Goal: Complete application form

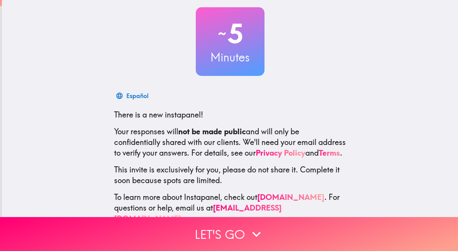
scroll to position [61, 0]
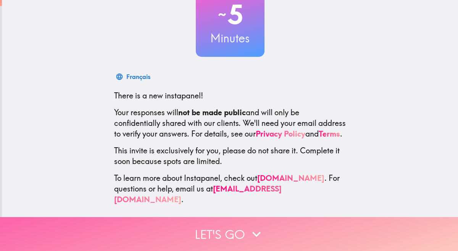
click at [236, 234] on button "Let's go" at bounding box center [229, 234] width 458 height 34
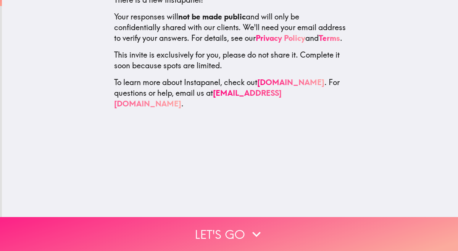
scroll to position [0, 0]
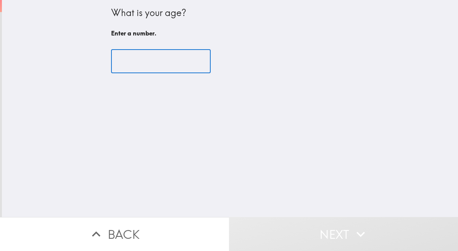
click at [142, 63] on input "number" at bounding box center [161, 62] width 100 height 24
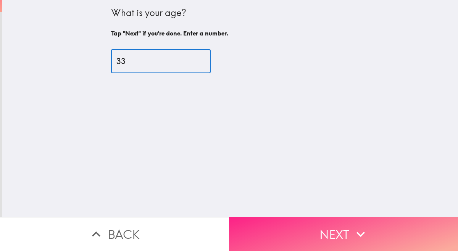
type input "33"
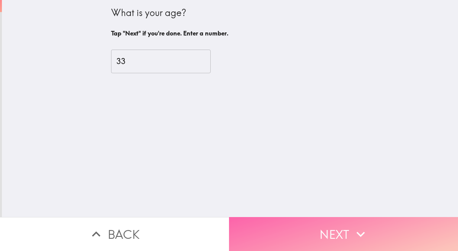
click at [278, 231] on button "Next" at bounding box center [343, 234] width 229 height 34
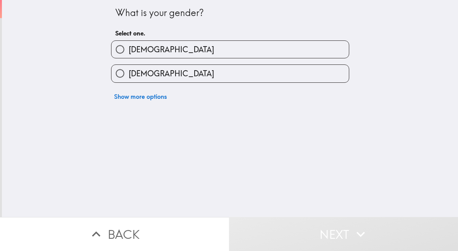
click at [144, 70] on span "[DEMOGRAPHIC_DATA]" at bounding box center [172, 73] width 86 height 11
click at [129, 70] on input "[DEMOGRAPHIC_DATA]" at bounding box center [120, 73] width 17 height 17
radio input "true"
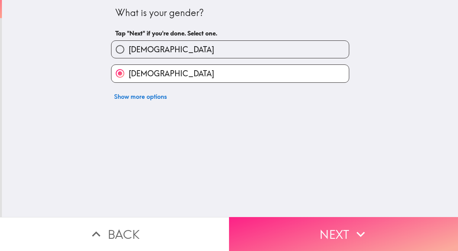
click at [293, 228] on button "Next" at bounding box center [343, 234] width 229 height 34
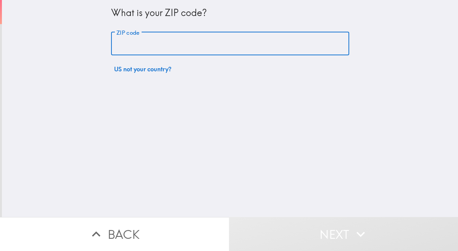
click at [161, 47] on input "ZIP code" at bounding box center [230, 44] width 238 height 24
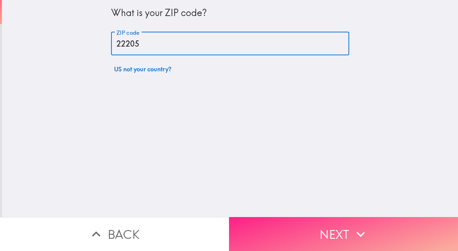
type input "22205"
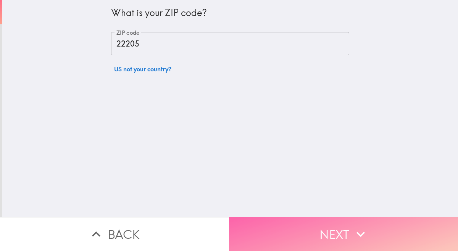
click at [343, 232] on button "Next" at bounding box center [343, 234] width 229 height 34
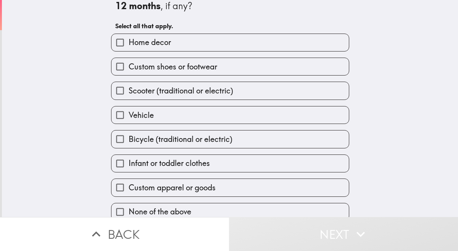
scroll to position [27, 0]
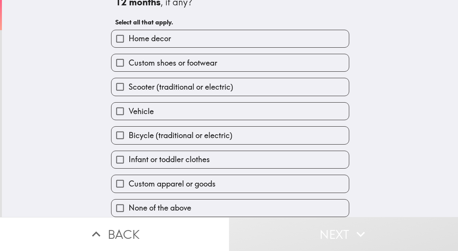
click at [134, 35] on span "Home decor" at bounding box center [150, 38] width 42 height 11
click at [129, 35] on input "Home decor" at bounding box center [120, 38] width 17 height 17
checkbox input "true"
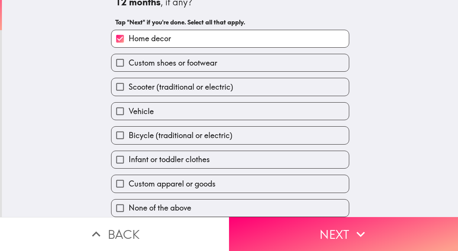
click at [141, 188] on span "Custom apparel or goods" at bounding box center [172, 184] width 87 height 11
click at [129, 188] on input "Custom apparel or goods" at bounding box center [120, 183] width 17 height 17
checkbox input "true"
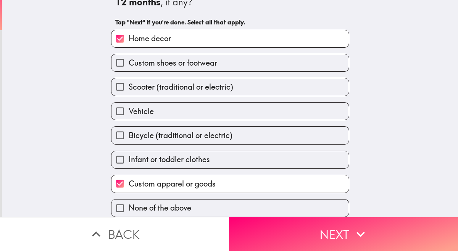
click at [161, 63] on span "Custom shoes or footwear" at bounding box center [173, 63] width 89 height 11
click at [129, 63] on input "Custom shoes or footwear" at bounding box center [120, 62] width 17 height 17
checkbox input "true"
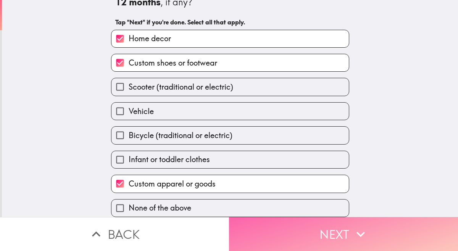
click at [270, 230] on button "Next" at bounding box center [343, 234] width 229 height 34
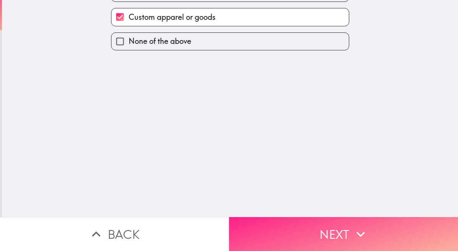
scroll to position [0, 0]
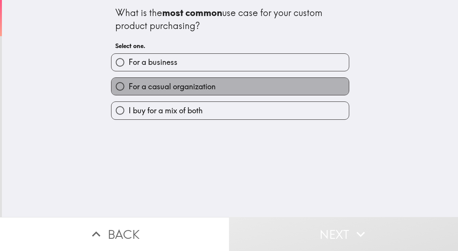
click at [194, 84] on span "For a casual organization" at bounding box center [172, 86] width 87 height 11
click at [129, 84] on input "For a casual organization" at bounding box center [120, 86] width 17 height 17
radio input "true"
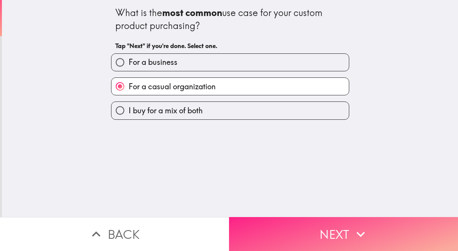
click at [281, 233] on button "Next" at bounding box center [343, 234] width 229 height 34
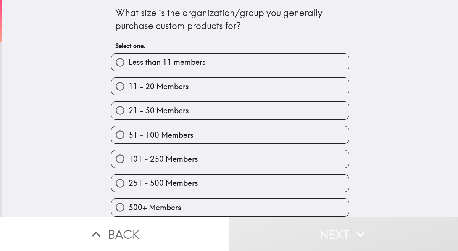
scroll to position [2, 0]
click at [159, 185] on span "251 - 500 Members" at bounding box center [164, 183] width 70 height 11
click at [129, 185] on input "251 - 500 Members" at bounding box center [120, 183] width 17 height 17
radio input "true"
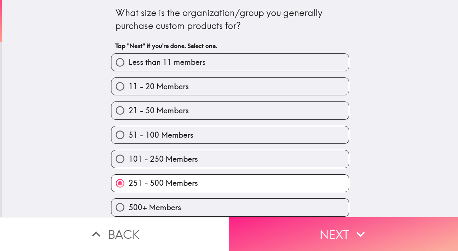
click at [254, 231] on button "Next" at bounding box center [343, 234] width 229 height 34
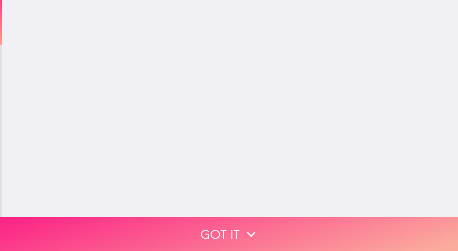
scroll to position [0, 0]
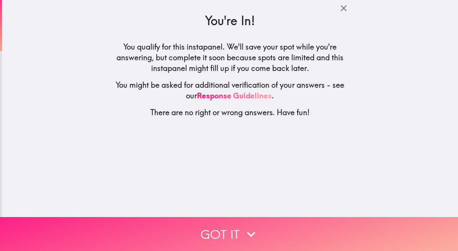
click at [238, 241] on button "Got it" at bounding box center [229, 234] width 458 height 34
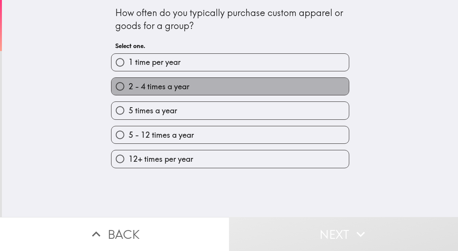
click at [172, 90] on span "2 - 4 times a year" at bounding box center [159, 86] width 61 height 11
click at [129, 90] on input "2 - 4 times a year" at bounding box center [120, 86] width 17 height 17
radio input "true"
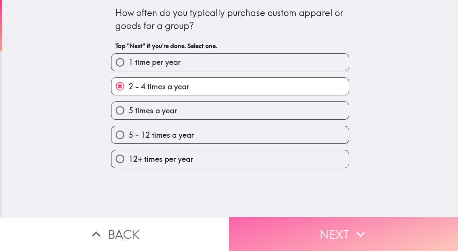
click at [280, 231] on button "Next" at bounding box center [343, 234] width 229 height 34
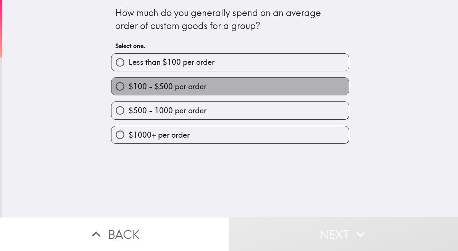
click at [205, 92] on span "$100 - $500 per order" at bounding box center [168, 86] width 78 height 11
click at [129, 92] on input "$100 - $500 per order" at bounding box center [120, 86] width 17 height 17
radio input "true"
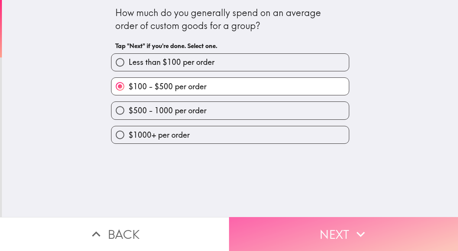
click at [279, 226] on button "Next" at bounding box center [343, 234] width 229 height 34
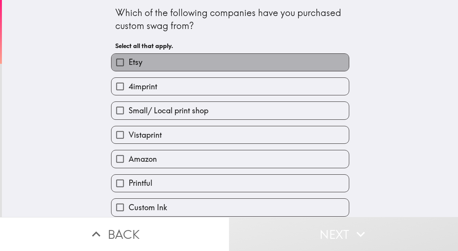
click at [138, 67] on span "Etsy" at bounding box center [136, 62] width 14 height 11
click at [129, 67] on input "Etsy" at bounding box center [120, 62] width 17 height 17
checkbox input "true"
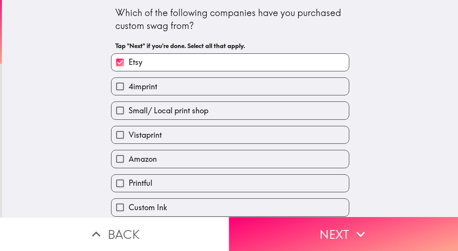
scroll to position [27, 0]
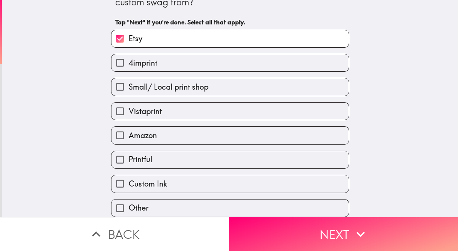
click at [164, 187] on span "Custom Ink" at bounding box center [148, 184] width 39 height 11
click at [129, 187] on input "Custom Ink" at bounding box center [120, 183] width 17 height 17
checkbox input "true"
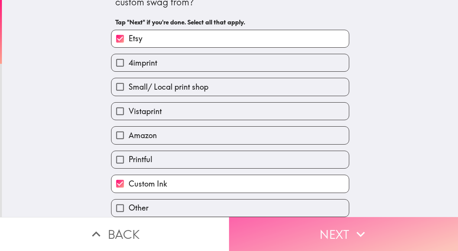
click at [335, 235] on button "Next" at bounding box center [343, 234] width 229 height 34
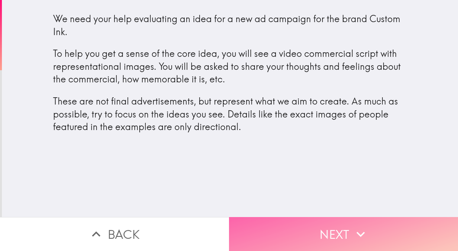
click at [298, 237] on button "Next" at bounding box center [343, 234] width 229 height 34
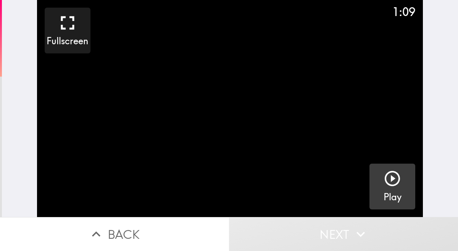
click at [403, 187] on button "Play" at bounding box center [393, 187] width 46 height 46
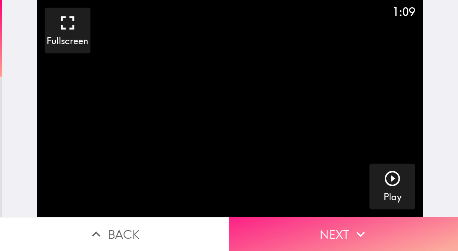
click at [336, 222] on button "Next" at bounding box center [343, 234] width 229 height 34
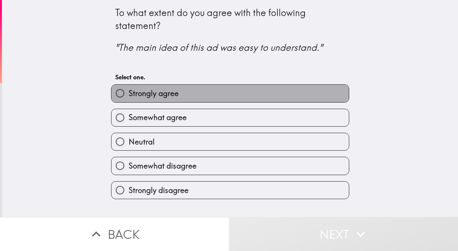
click at [172, 100] on label "Strongly agree" at bounding box center [231, 93] width 238 height 17
click at [129, 100] on input "Strongly agree" at bounding box center [120, 93] width 17 height 17
radio input "true"
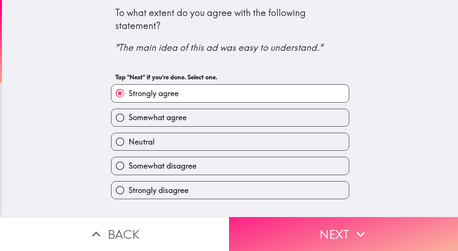
click at [272, 231] on button "Next" at bounding box center [343, 234] width 229 height 34
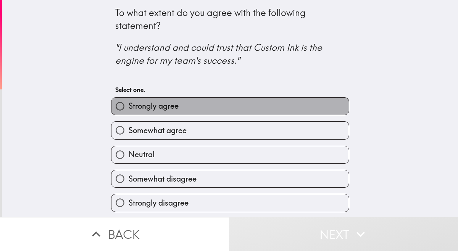
click at [243, 105] on label "Strongly agree" at bounding box center [231, 106] width 238 height 17
click at [129, 105] on input "Strongly agree" at bounding box center [120, 106] width 17 height 17
radio input "true"
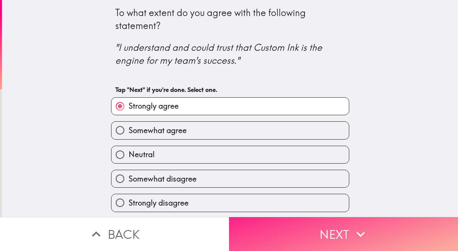
click at [266, 230] on button "Next" at bounding box center [343, 234] width 229 height 34
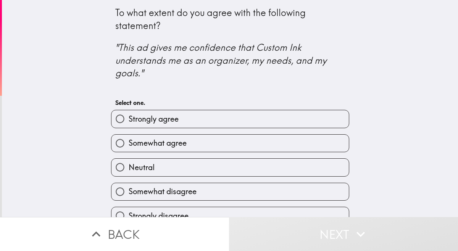
click at [254, 140] on label "Somewhat agree" at bounding box center [231, 143] width 238 height 17
click at [129, 140] on input "Somewhat agree" at bounding box center [120, 143] width 17 height 17
radio input "true"
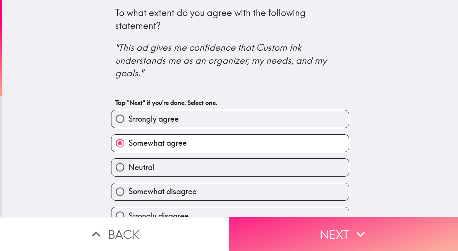
click at [283, 223] on button "Next" at bounding box center [343, 234] width 229 height 34
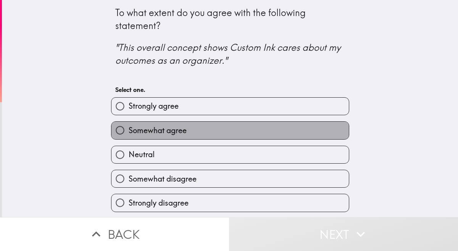
click at [258, 138] on label "Somewhat agree" at bounding box center [231, 130] width 238 height 17
click at [129, 138] on input "Somewhat agree" at bounding box center [120, 130] width 17 height 17
radio input "true"
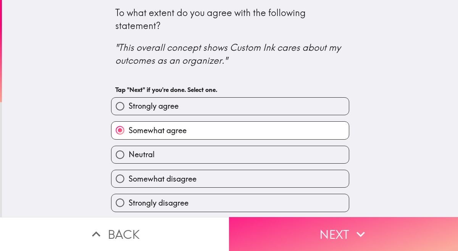
click at [276, 231] on button "Next" at bounding box center [343, 234] width 229 height 34
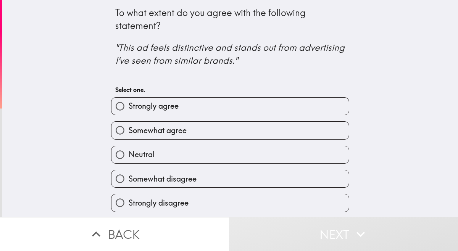
click at [252, 103] on label "Strongly agree" at bounding box center [231, 106] width 238 height 17
click at [129, 103] on input "Strongly agree" at bounding box center [120, 106] width 17 height 17
radio input "true"
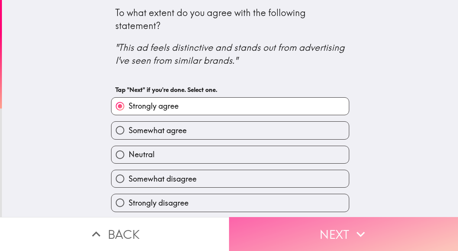
click at [280, 232] on button "Next" at bounding box center [343, 234] width 229 height 34
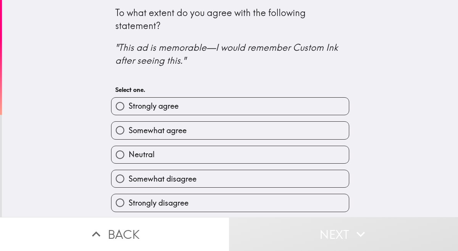
click at [261, 107] on label "Strongly agree" at bounding box center [231, 106] width 238 height 17
click at [129, 107] on input "Strongly agree" at bounding box center [120, 106] width 17 height 17
radio input "true"
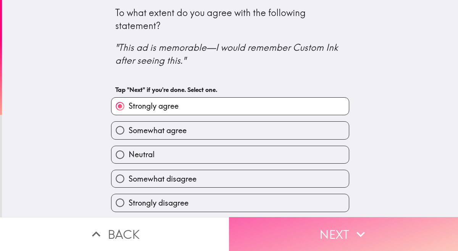
click at [274, 223] on button "Next" at bounding box center [343, 234] width 229 height 34
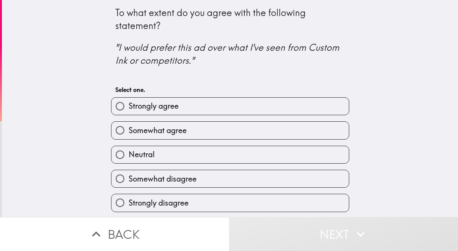
click at [253, 122] on div "Somewhat agree" at bounding box center [230, 130] width 238 height 18
click at [253, 131] on label "Somewhat agree" at bounding box center [231, 130] width 238 height 17
click at [129, 131] on input "Somewhat agree" at bounding box center [120, 130] width 17 height 17
radio input "true"
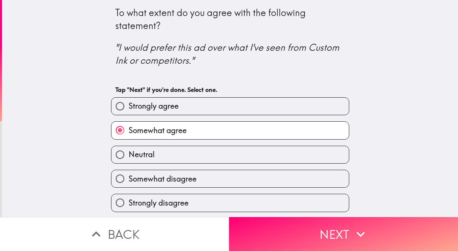
click at [226, 142] on div "Neutral" at bounding box center [227, 152] width 244 height 24
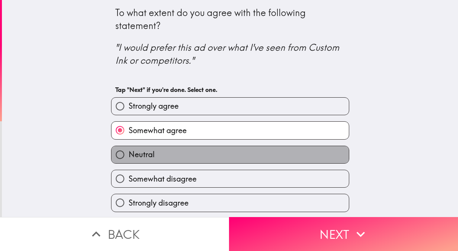
click at [227, 157] on label "Neutral" at bounding box center [231, 154] width 238 height 17
click at [129, 157] on input "Neutral" at bounding box center [120, 154] width 17 height 17
radio input "true"
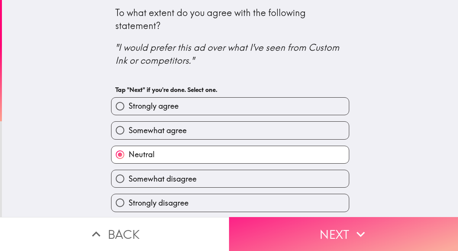
click at [251, 227] on button "Next" at bounding box center [343, 234] width 229 height 34
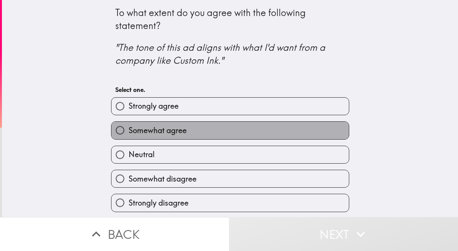
click at [220, 130] on label "Somewhat agree" at bounding box center [231, 130] width 238 height 17
click at [129, 130] on input "Somewhat agree" at bounding box center [120, 130] width 17 height 17
radio input "true"
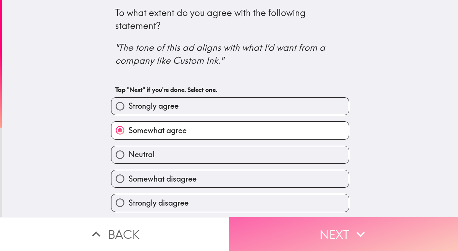
click at [263, 225] on button "Next" at bounding box center [343, 234] width 229 height 34
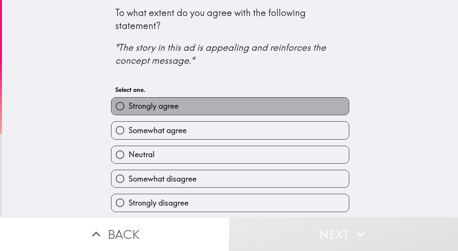
click at [235, 99] on label "Strongly agree" at bounding box center [231, 106] width 238 height 17
click at [129, 99] on input "Strongly agree" at bounding box center [120, 106] width 17 height 17
radio input "true"
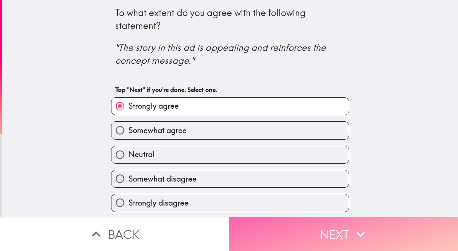
click at [254, 229] on button "Next" at bounding box center [343, 234] width 229 height 34
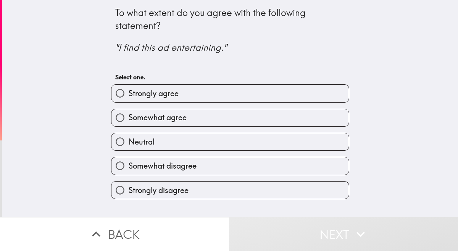
click at [204, 107] on div "Somewhat agree" at bounding box center [227, 115] width 244 height 24
click at [205, 91] on label "Strongly agree" at bounding box center [231, 93] width 238 height 17
click at [129, 91] on input "Strongly agree" at bounding box center [120, 93] width 17 height 17
radio input "true"
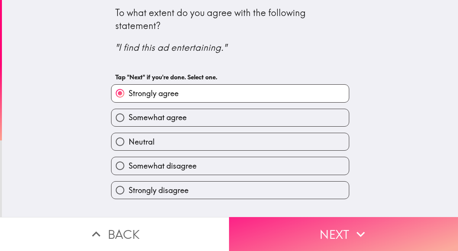
click at [252, 232] on button "Next" at bounding box center [343, 234] width 229 height 34
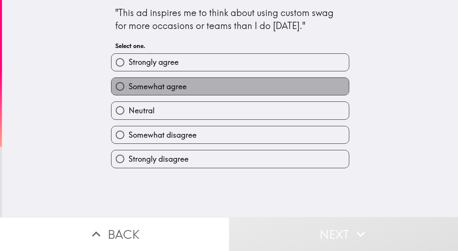
click at [233, 90] on label "Somewhat agree" at bounding box center [231, 86] width 238 height 17
click at [129, 90] on input "Somewhat agree" at bounding box center [120, 86] width 17 height 17
radio input "true"
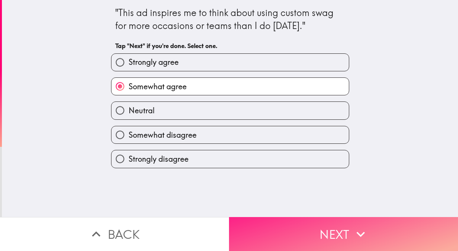
click at [262, 234] on button "Next" at bounding box center [343, 234] width 229 height 34
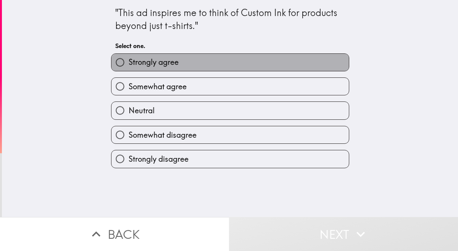
click at [199, 68] on label "Strongly agree" at bounding box center [231, 62] width 238 height 17
click at [129, 68] on input "Strongly agree" at bounding box center [120, 62] width 17 height 17
radio input "true"
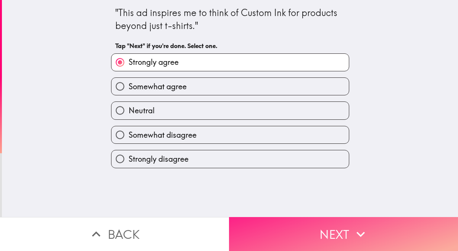
click at [268, 237] on button "Next" at bounding box center [343, 234] width 229 height 34
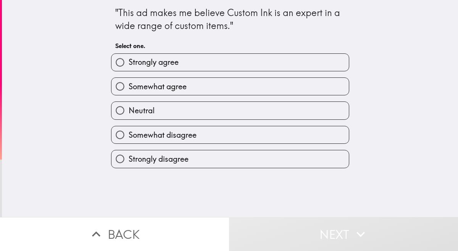
click at [190, 90] on label "Somewhat agree" at bounding box center [231, 86] width 238 height 17
click at [129, 90] on input "Somewhat agree" at bounding box center [120, 86] width 17 height 17
radio input "true"
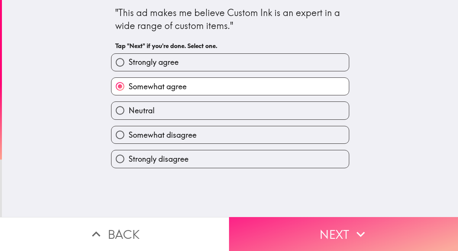
click at [261, 233] on button "Next" at bounding box center [343, 234] width 229 height 34
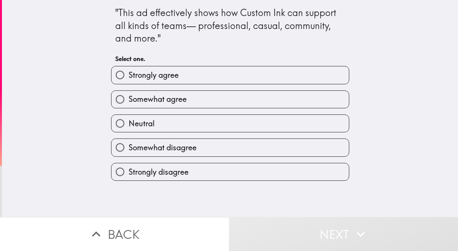
click at [234, 124] on label "Neutral" at bounding box center [231, 123] width 238 height 17
click at [129, 124] on input "Neutral" at bounding box center [120, 123] width 17 height 17
radio input "true"
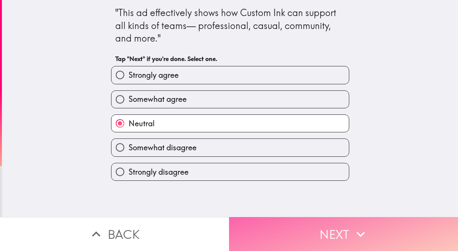
click at [266, 235] on button "Next" at bounding box center [343, 234] width 229 height 34
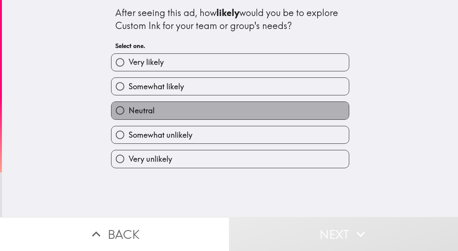
click at [226, 104] on label "Neutral" at bounding box center [231, 110] width 238 height 17
click at [129, 104] on input "Neutral" at bounding box center [120, 110] width 17 height 17
radio input "true"
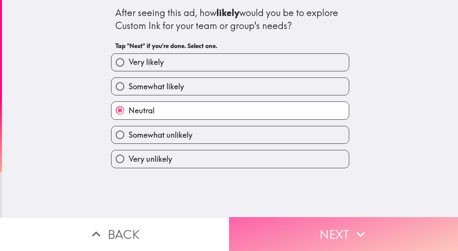
click at [257, 223] on button "Next" at bounding box center [343, 234] width 229 height 34
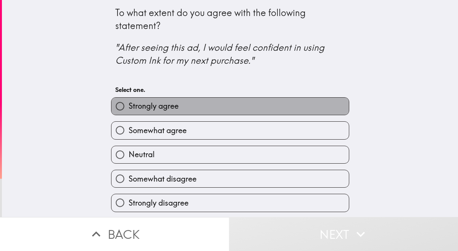
click at [221, 103] on label "Strongly agree" at bounding box center [231, 106] width 238 height 17
click at [129, 103] on input "Strongly agree" at bounding box center [120, 106] width 17 height 17
radio input "true"
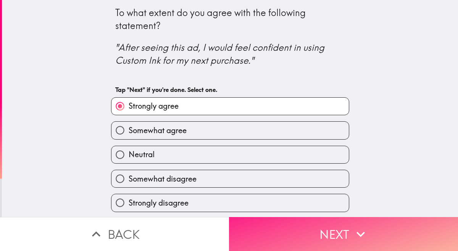
click at [251, 233] on button "Next" at bounding box center [343, 234] width 229 height 34
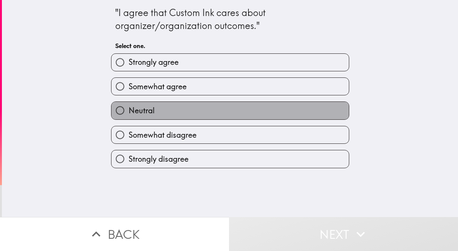
click at [225, 105] on label "Neutral" at bounding box center [231, 110] width 238 height 17
click at [129, 105] on input "Neutral" at bounding box center [120, 110] width 17 height 17
radio input "true"
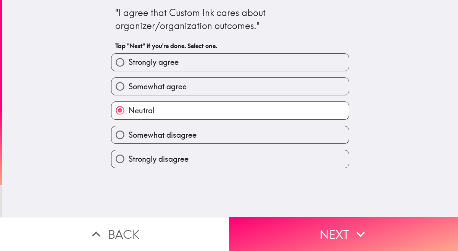
click at [225, 83] on label "Somewhat agree" at bounding box center [231, 86] width 238 height 17
click at [129, 83] on input "Somewhat agree" at bounding box center [120, 86] width 17 height 17
radio input "true"
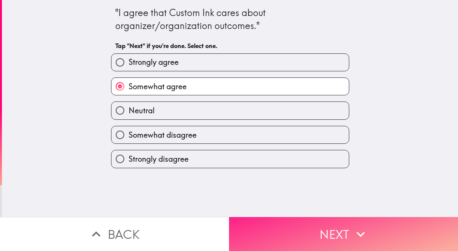
click at [286, 232] on button "Next" at bounding box center [343, 234] width 229 height 34
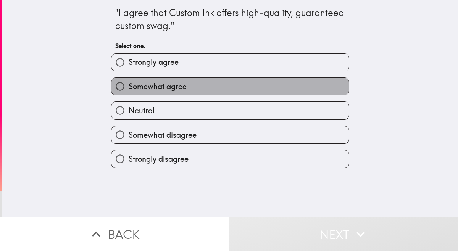
click at [234, 89] on label "Somewhat agree" at bounding box center [231, 86] width 238 height 17
click at [129, 89] on input "Somewhat agree" at bounding box center [120, 86] width 17 height 17
radio input "true"
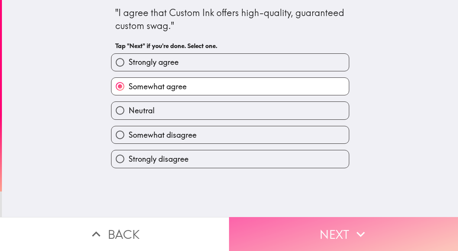
click at [276, 233] on button "Next" at bounding box center [343, 234] width 229 height 34
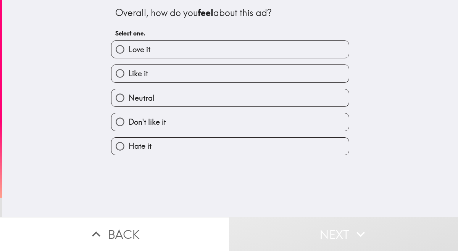
click at [136, 76] on span "Like it" at bounding box center [138, 73] width 19 height 11
click at [129, 76] on input "Like it" at bounding box center [120, 73] width 17 height 17
radio input "true"
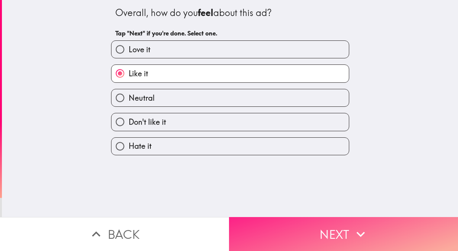
click at [254, 223] on button "Next" at bounding box center [343, 234] width 229 height 34
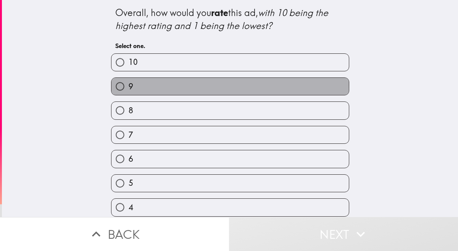
click at [162, 86] on label "9" at bounding box center [231, 86] width 238 height 17
click at [129, 86] on input "9" at bounding box center [120, 86] width 17 height 17
radio input "true"
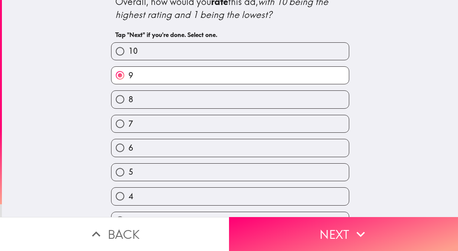
scroll to position [14, 0]
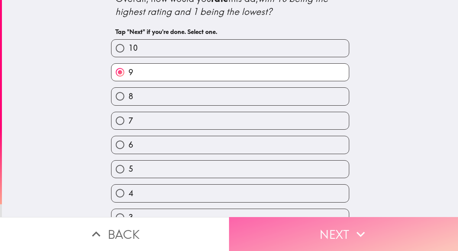
click at [262, 234] on button "Next" at bounding box center [343, 234] width 229 height 34
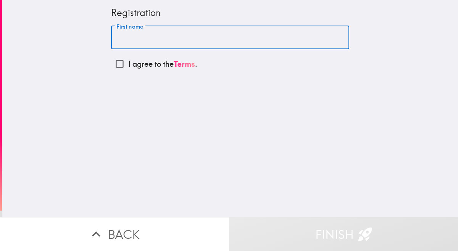
click at [140, 39] on input "First name" at bounding box center [230, 38] width 238 height 24
type input "[PERSON_NAME]"
click at [119, 61] on input "I agree to the Terms ." at bounding box center [119, 63] width 17 height 17
checkbox input "true"
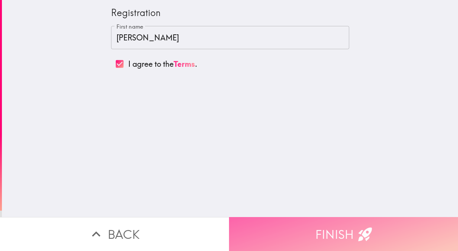
click at [281, 227] on button "Finish" at bounding box center [343, 234] width 229 height 34
